Goal: Task Accomplishment & Management: Manage account settings

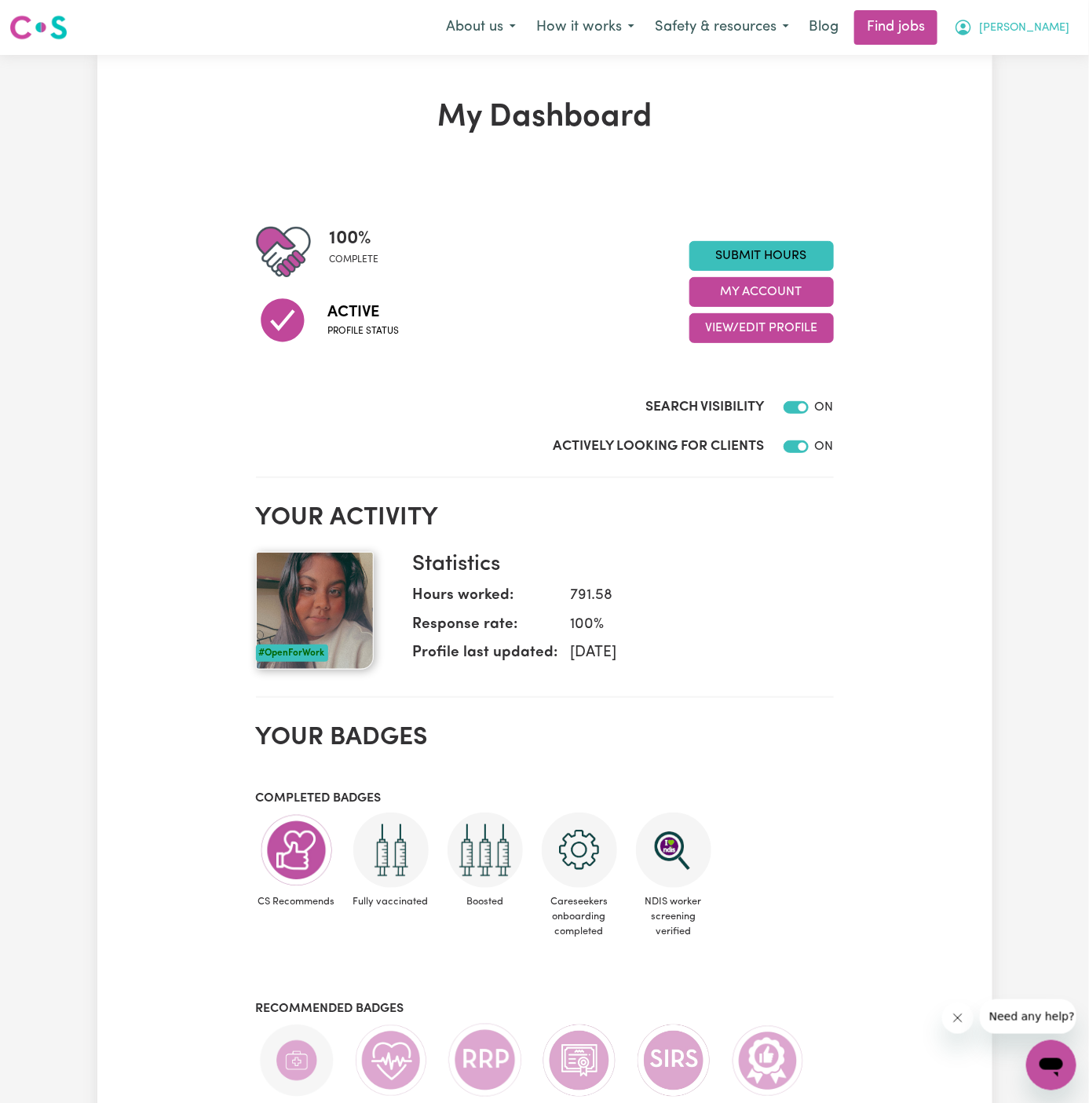
click at [1035, 26] on span "[PERSON_NAME]" at bounding box center [1024, 28] width 90 height 17
click at [1035, 49] on link "My Account" at bounding box center [1016, 61] width 124 height 30
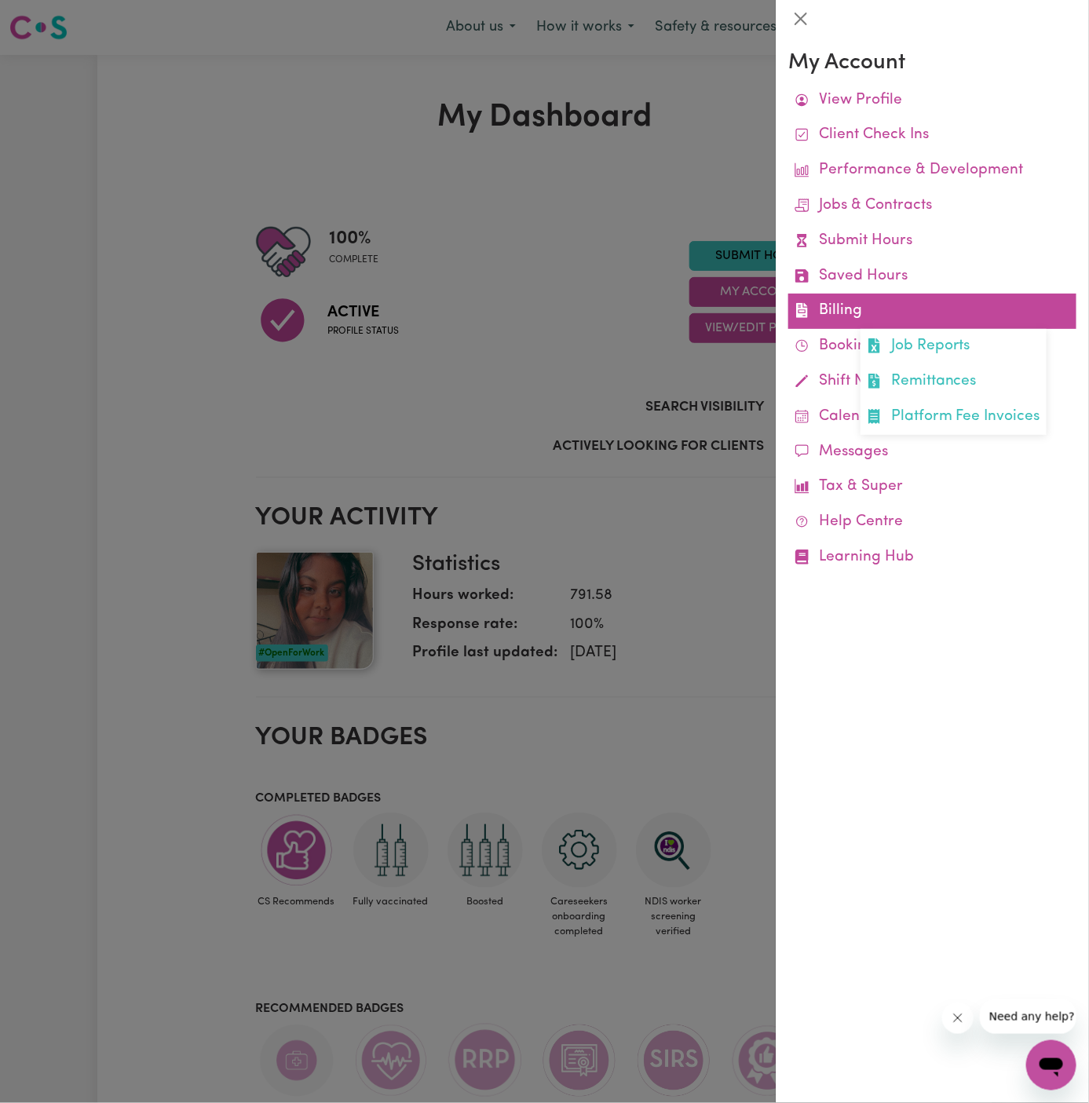
click at [861, 313] on link "Billing Job Reports Remittances Platform Fee Invoices" at bounding box center [932, 311] width 288 height 35
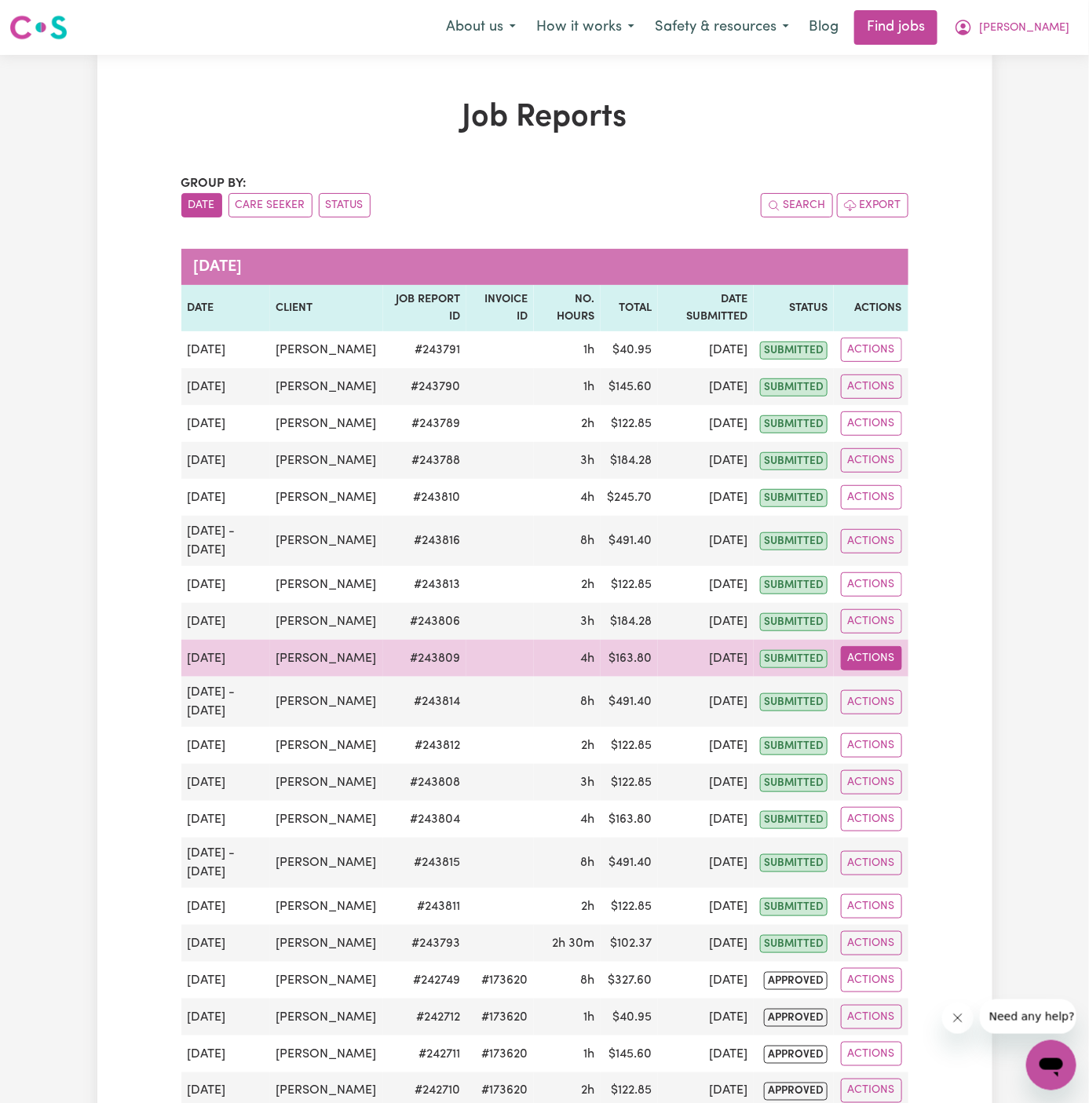
click at [876, 670] on button "Actions" at bounding box center [871, 658] width 61 height 24
click at [950, 709] on link "View Job Report" at bounding box center [908, 693] width 134 height 31
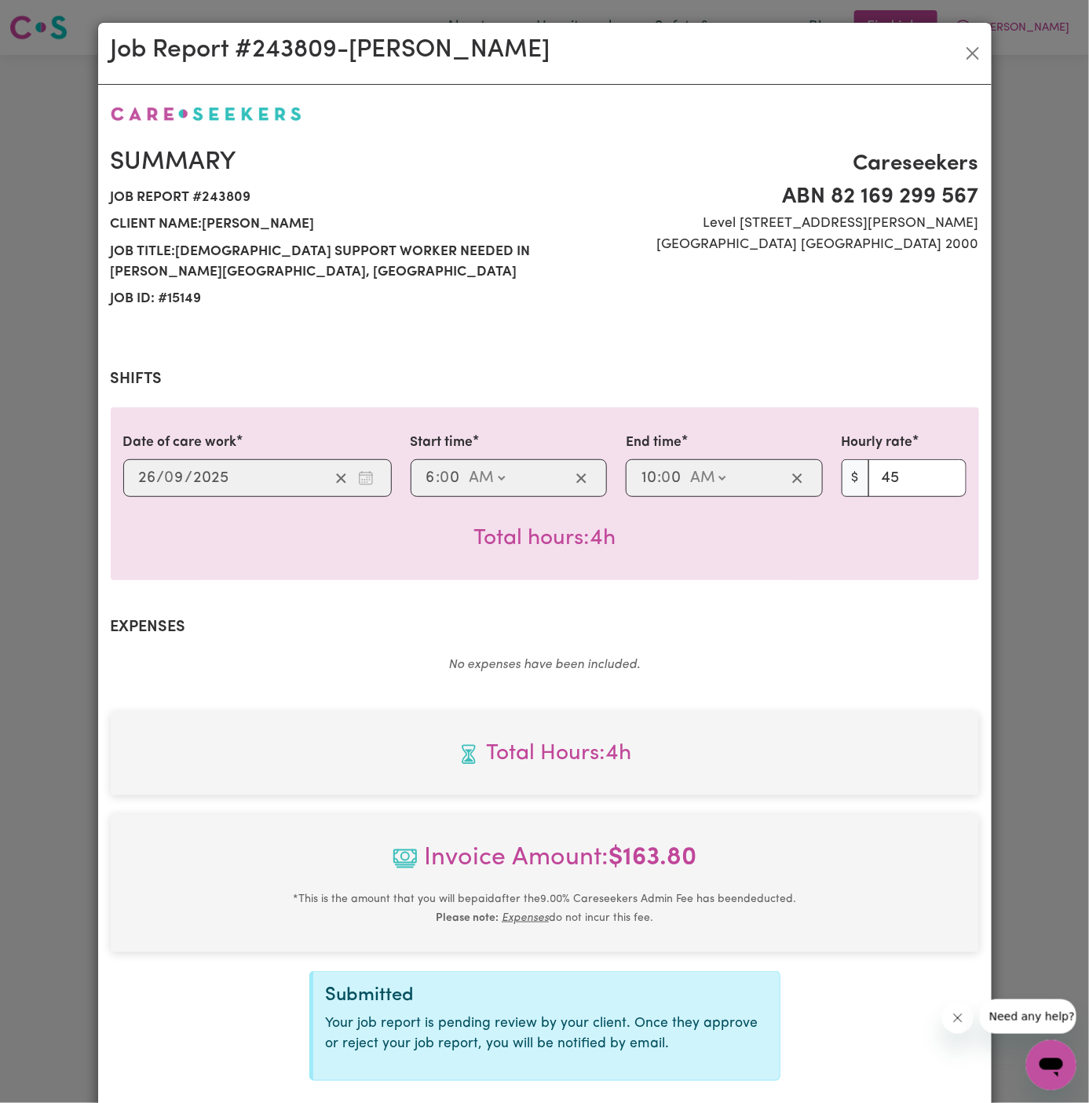
select select "45-Weekday"
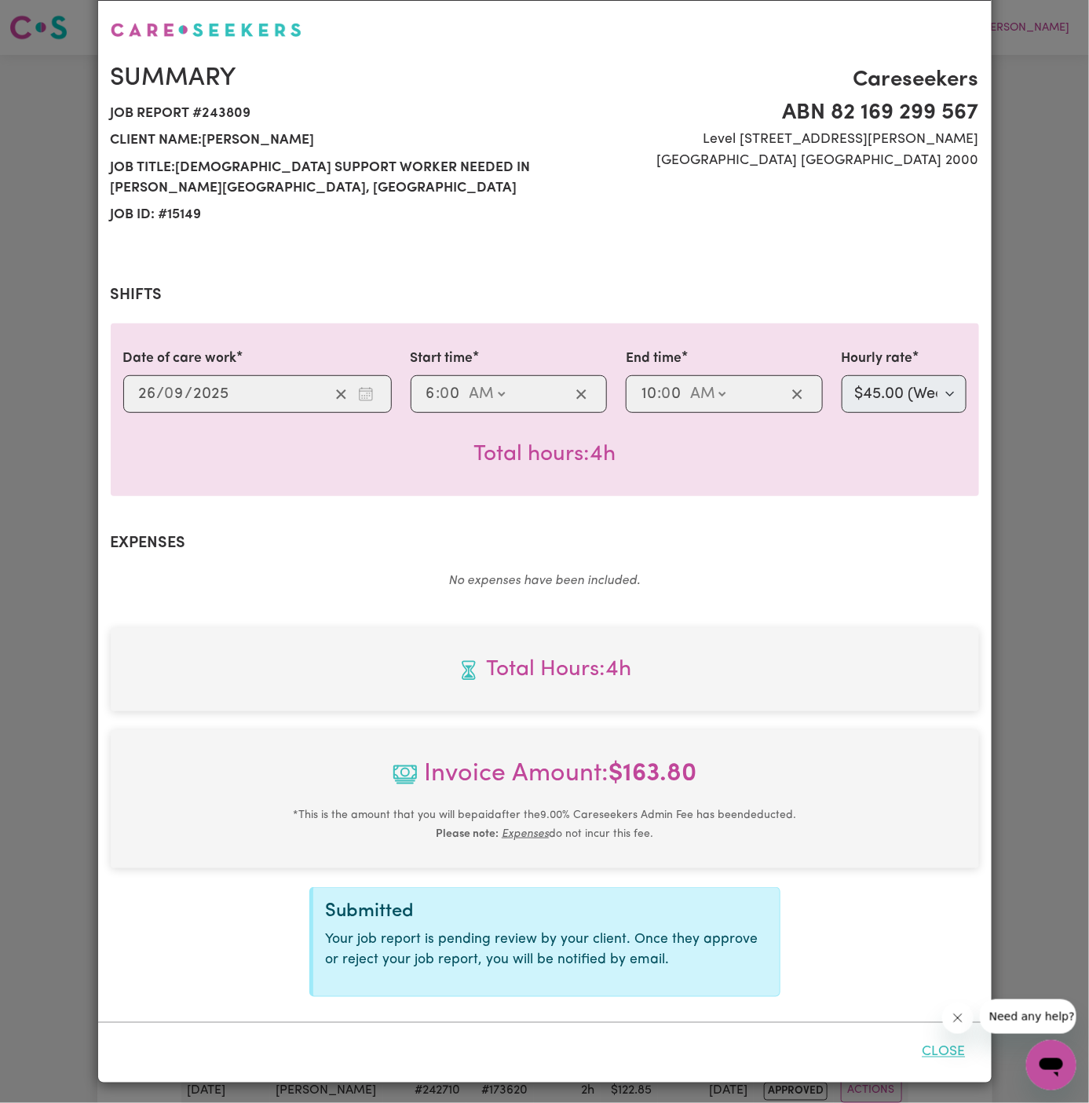
click at [935, 1050] on button "Close" at bounding box center [944, 1052] width 70 height 35
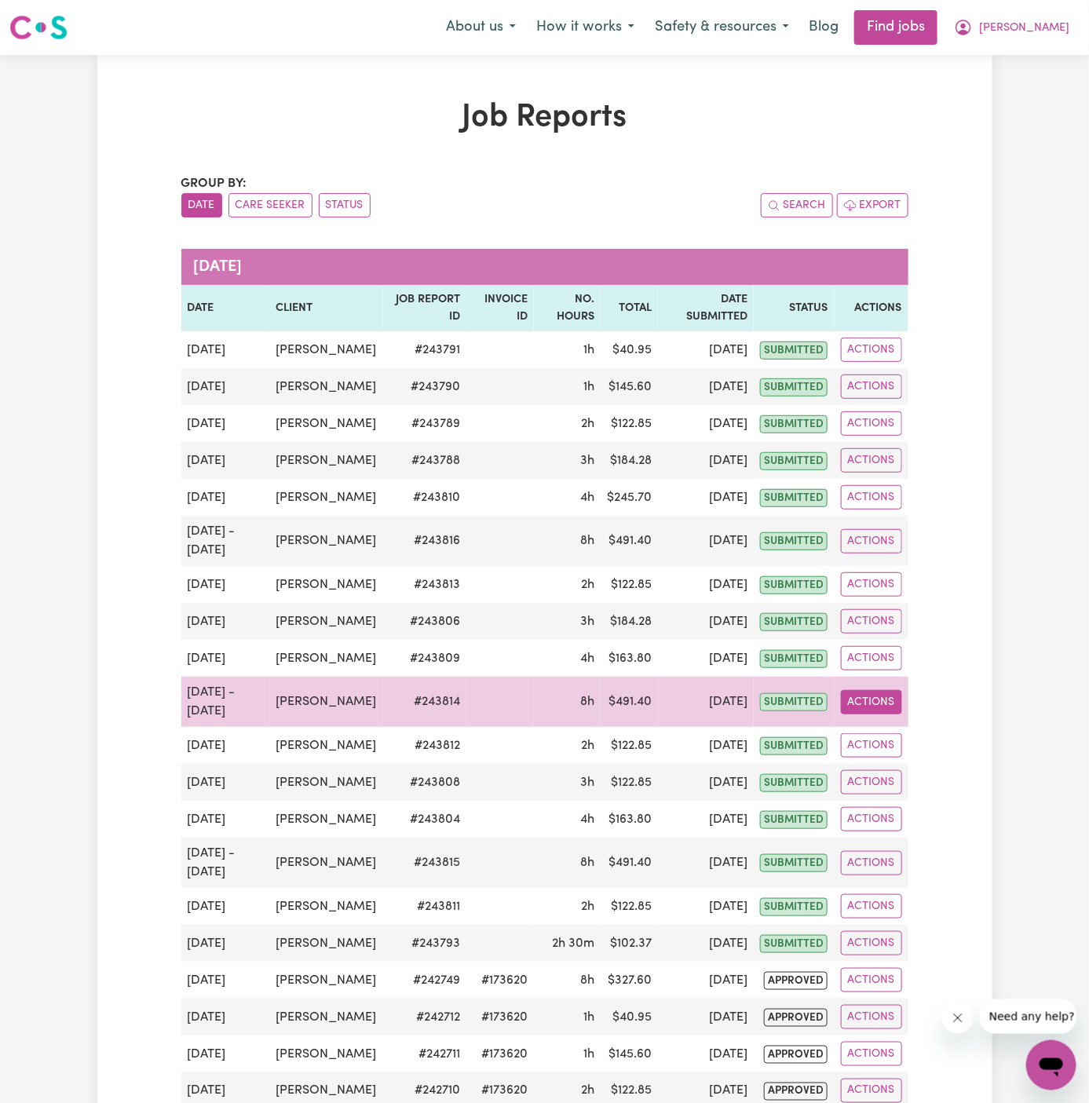
click at [864, 714] on button "Actions" at bounding box center [871, 702] width 61 height 24
click at [929, 753] on link "View Job Report" at bounding box center [908, 737] width 134 height 31
select select "pm"
select select "67.5-EveningCare"
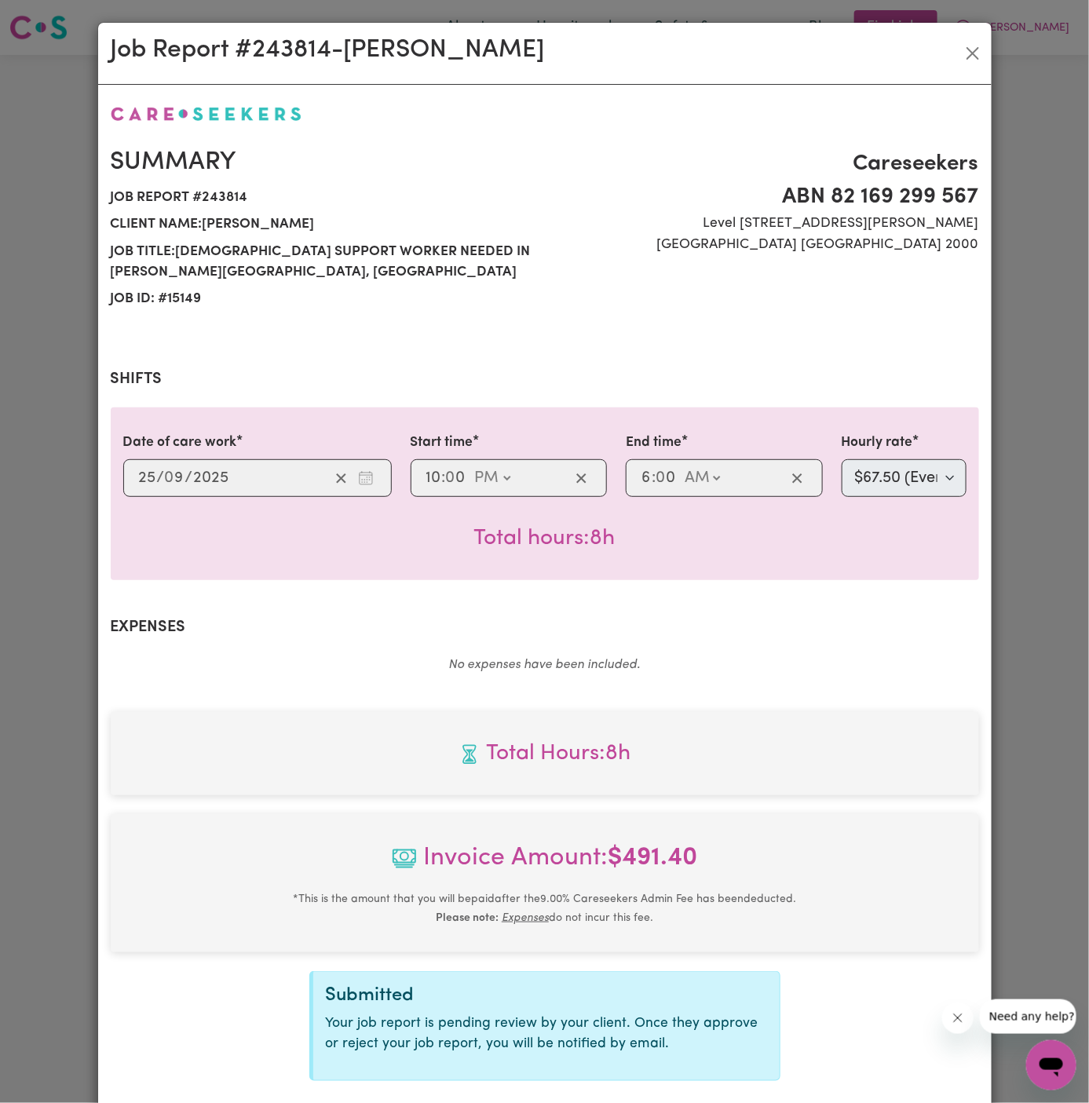
click at [221, 181] on div "Summary Job report # 243814 Client name: [PERSON_NAME] Job title: [DEMOGRAPHIC_…" at bounding box center [322, 230] width 443 height 165
click at [221, 192] on span "Job report # 243814" at bounding box center [323, 197] width 425 height 27
copy span "243814"
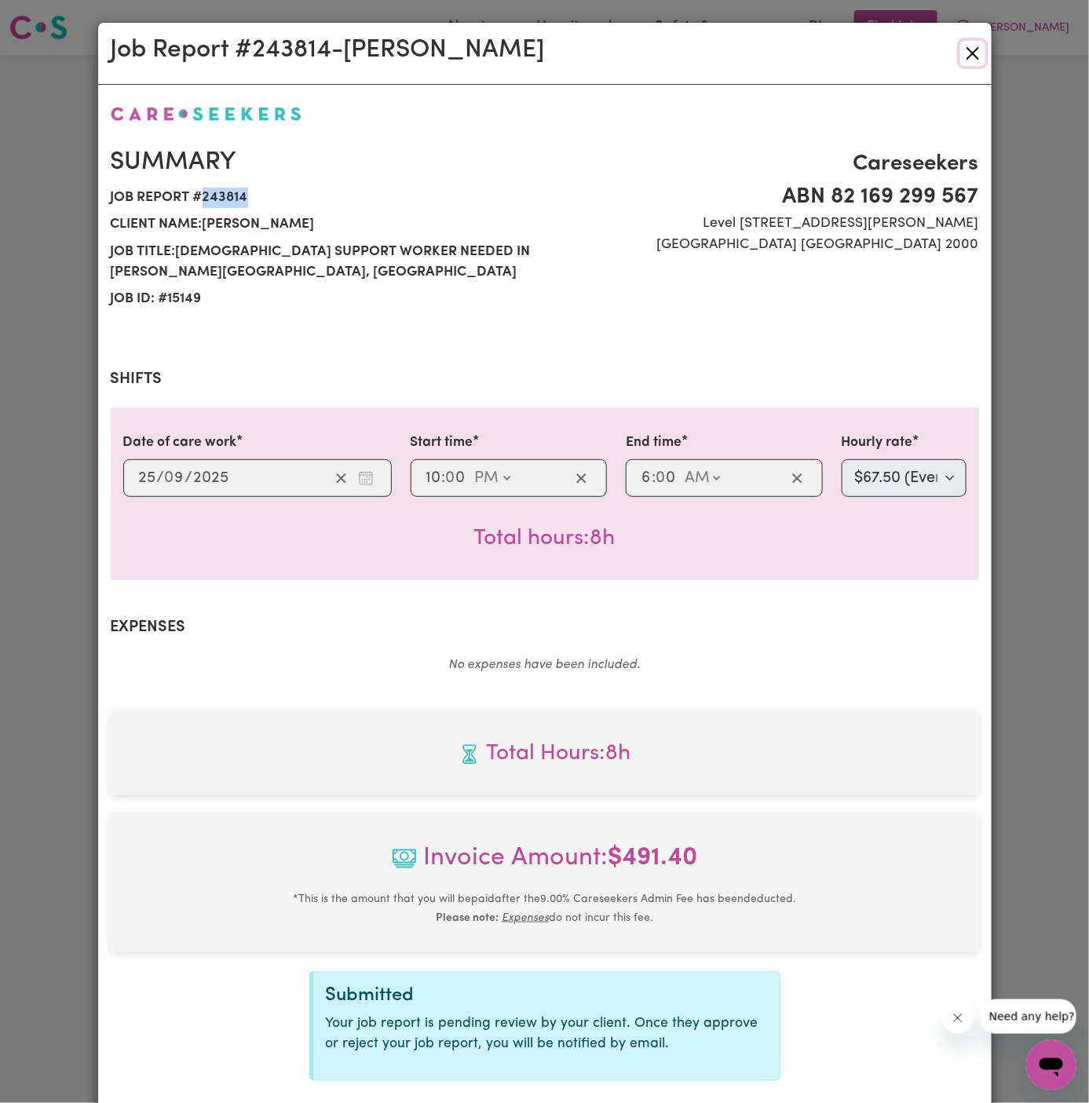
click at [971, 52] on button "Close" at bounding box center [972, 53] width 25 height 25
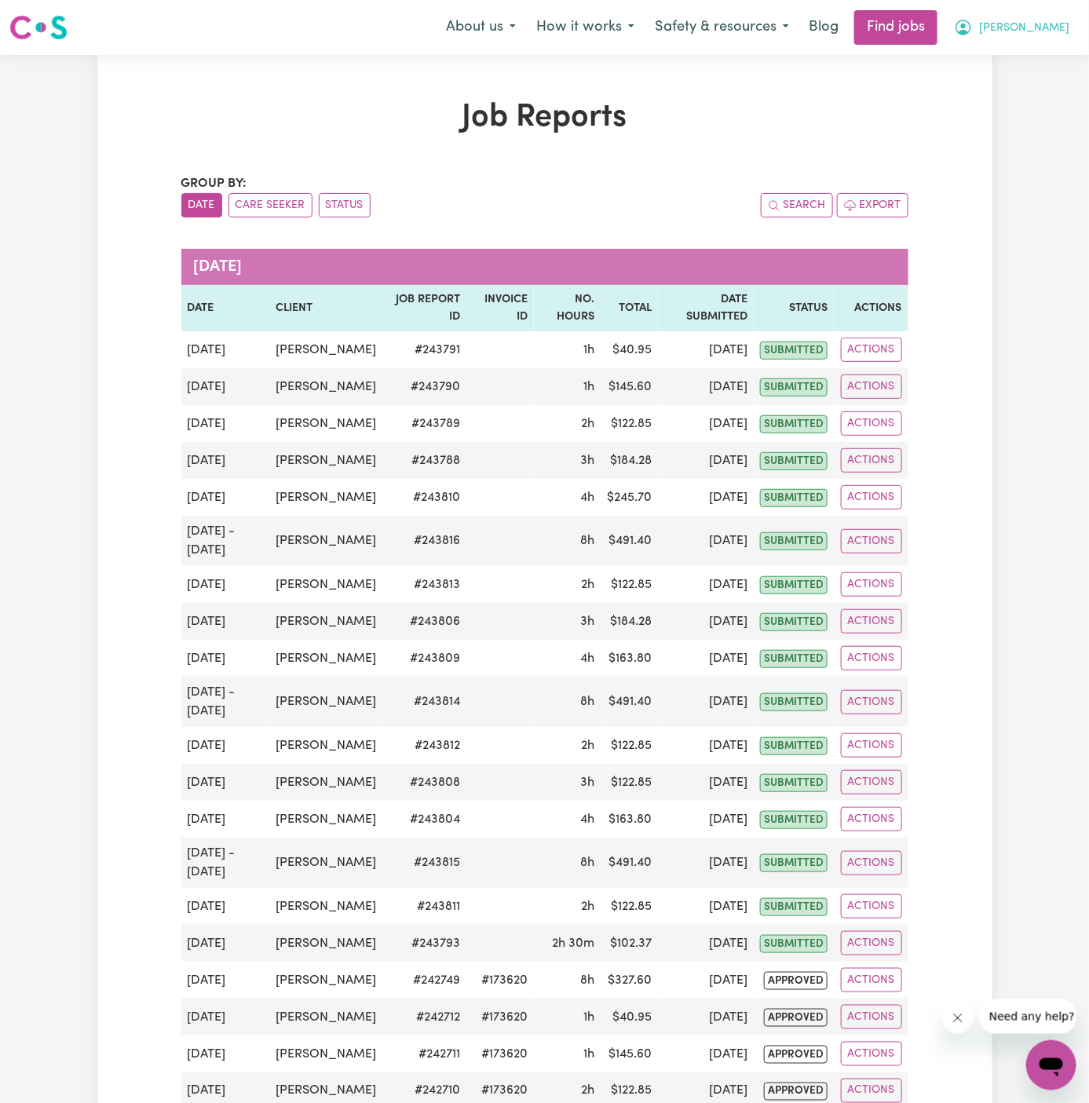
click at [1036, 36] on span "[PERSON_NAME]" at bounding box center [1024, 28] width 90 height 17
click at [1016, 111] on link "Logout" at bounding box center [1016, 120] width 124 height 30
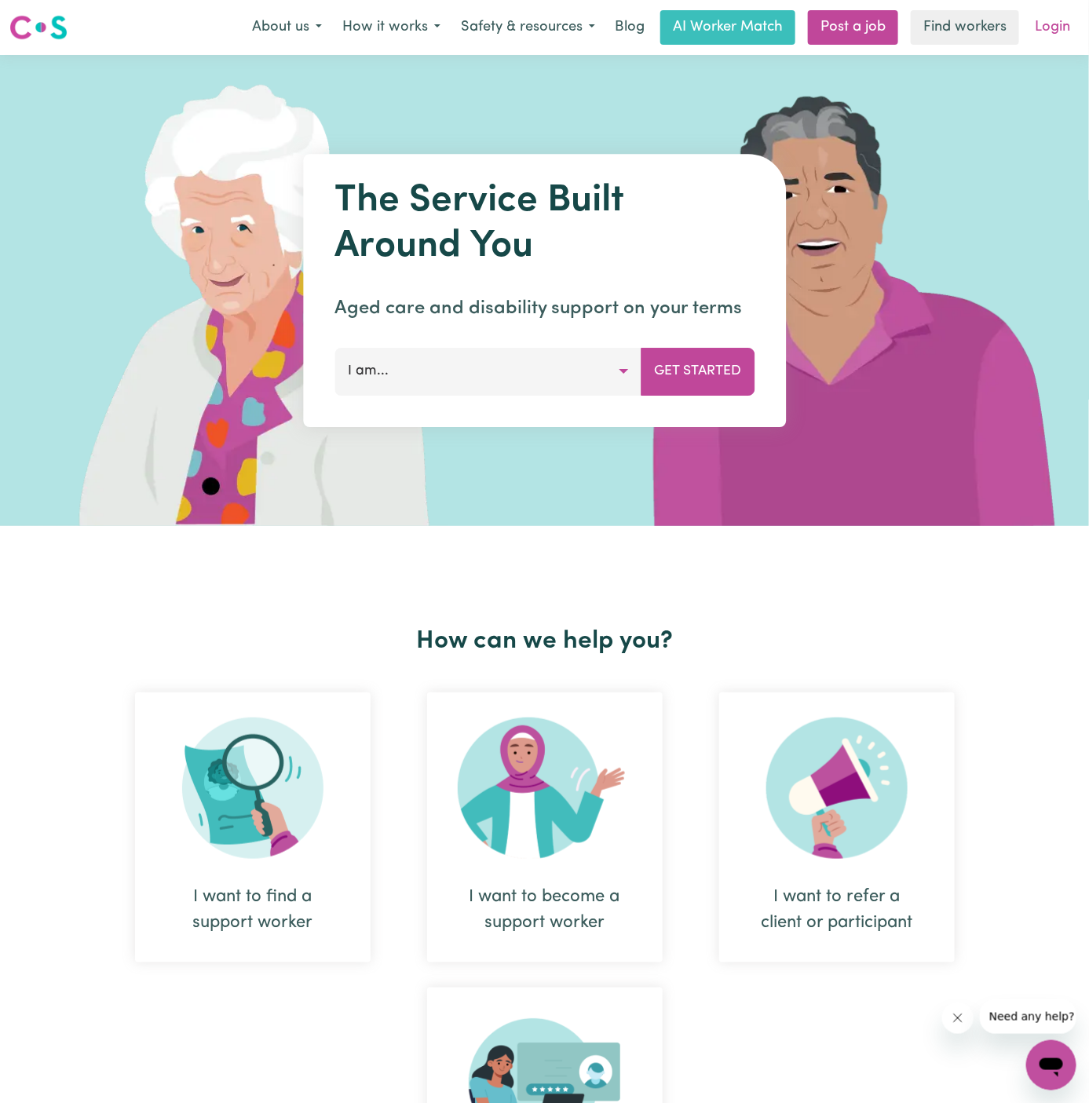
click at [1060, 24] on link "Login" at bounding box center [1052, 27] width 54 height 35
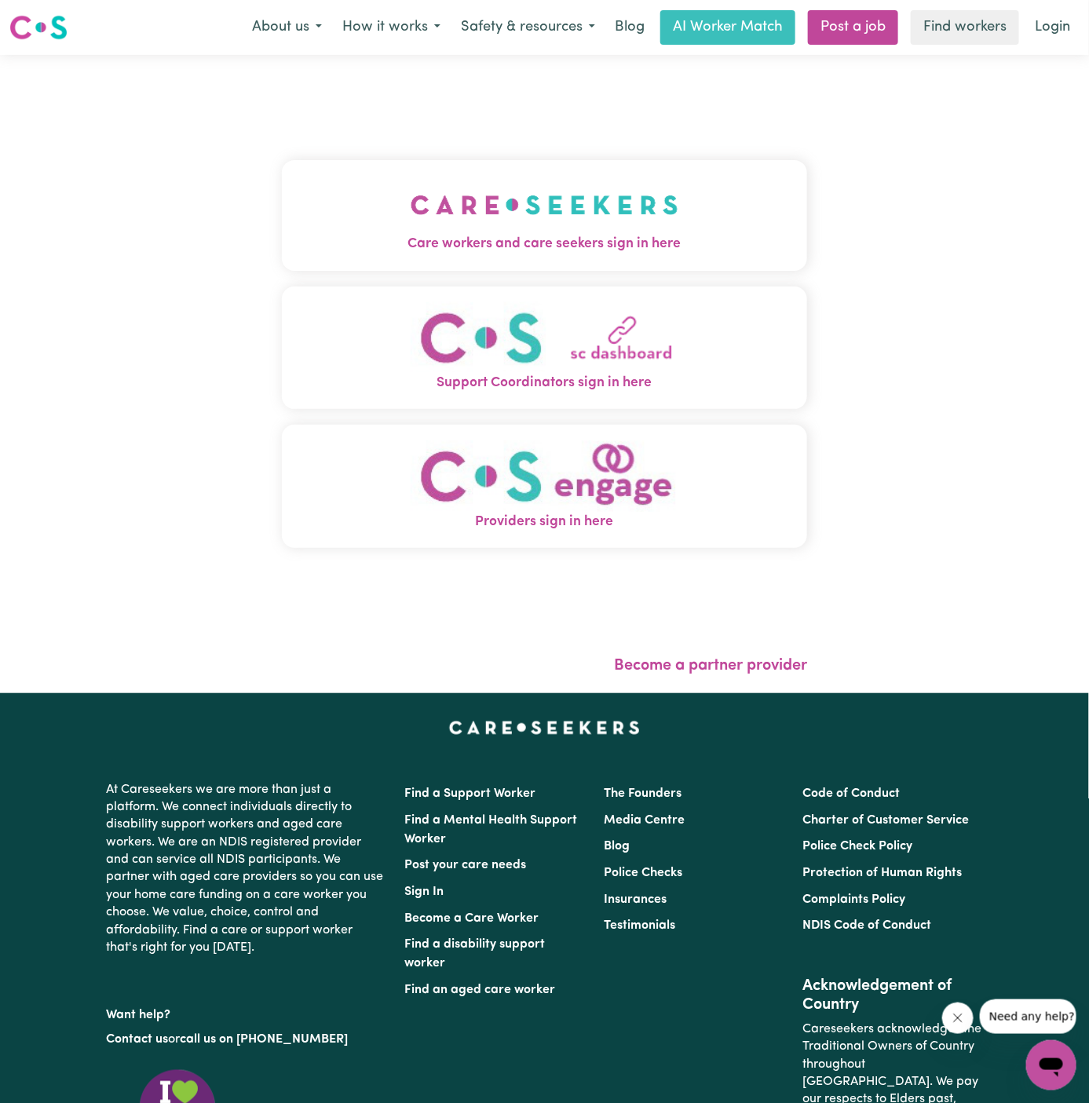
click at [503, 220] on img "Care workers and care seekers sign in here" at bounding box center [544, 205] width 268 height 58
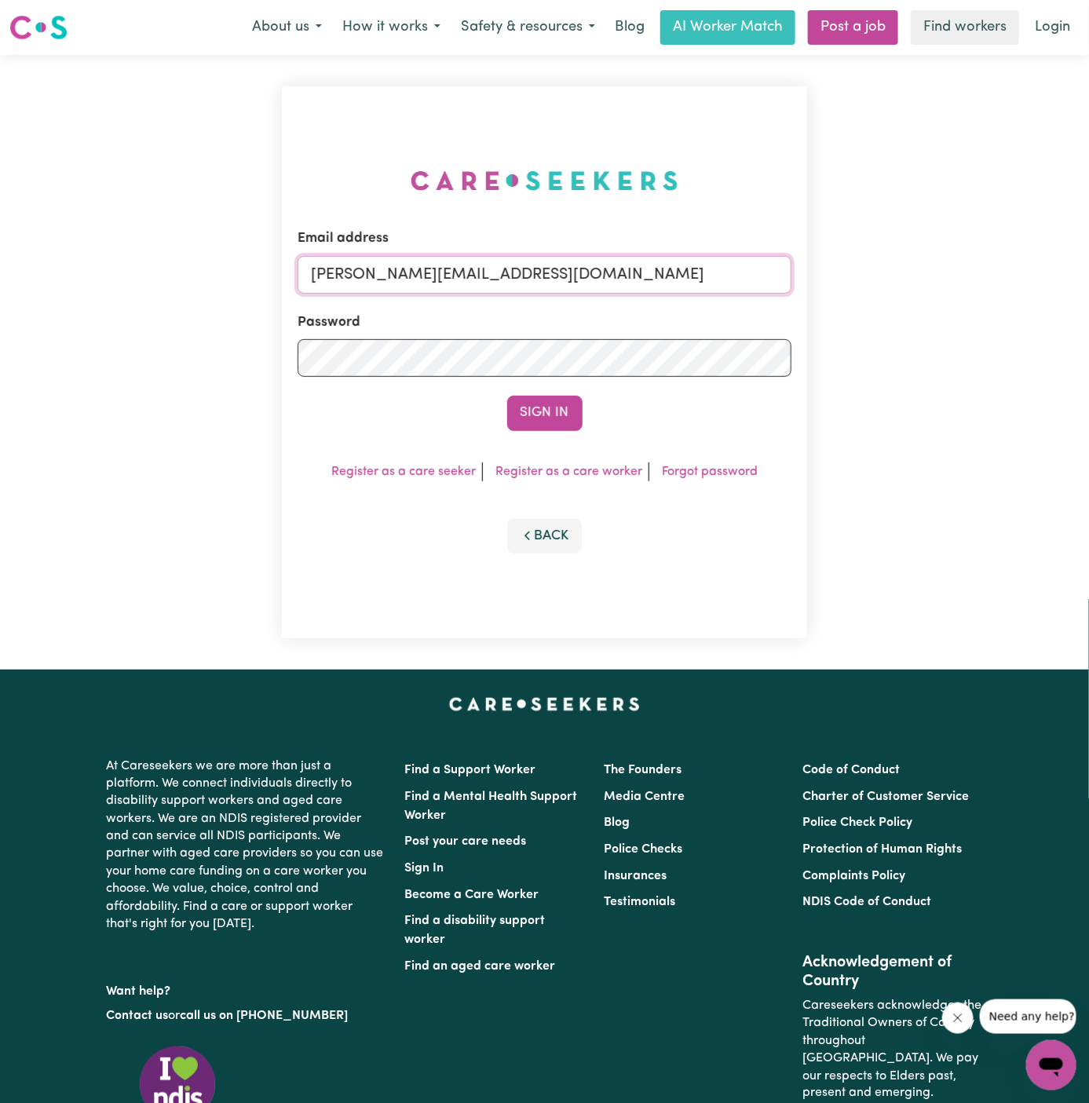
click at [537, 280] on input "[PERSON_NAME][EMAIL_ADDRESS][DOMAIN_NAME]" at bounding box center [544, 275] width 494 height 38
drag, startPoint x: 394, startPoint y: 274, endPoint x: 996, endPoint y: 268, distance: 602.0
click at [996, 268] on div "Email address [EMAIL_ADDRESS][DOMAIN_NAME] Password Sign In Register as a care …" at bounding box center [544, 362] width 1089 height 614
type input "[EMAIL_ADDRESS][DOMAIN_NAME]"
click at [507, 396] on button "Sign In" at bounding box center [544, 413] width 75 height 35
